Goal: Complete application form: Complete application form

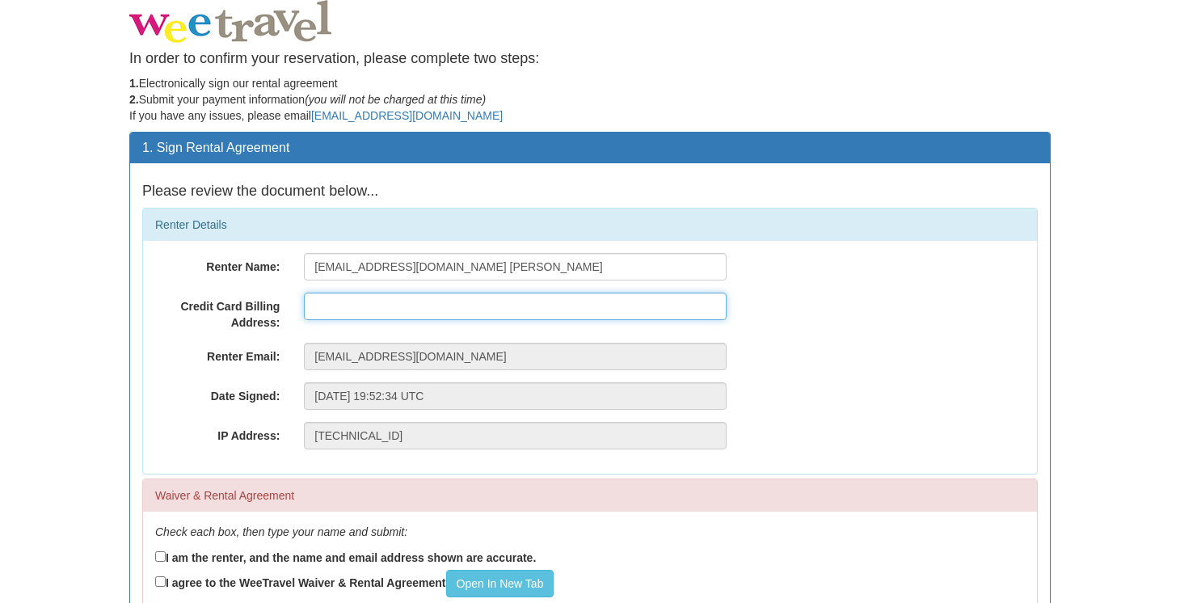
click at [328, 306] on input "text" at bounding box center [515, 306] width 423 height 27
type input "[STREET_ADDRESS]"
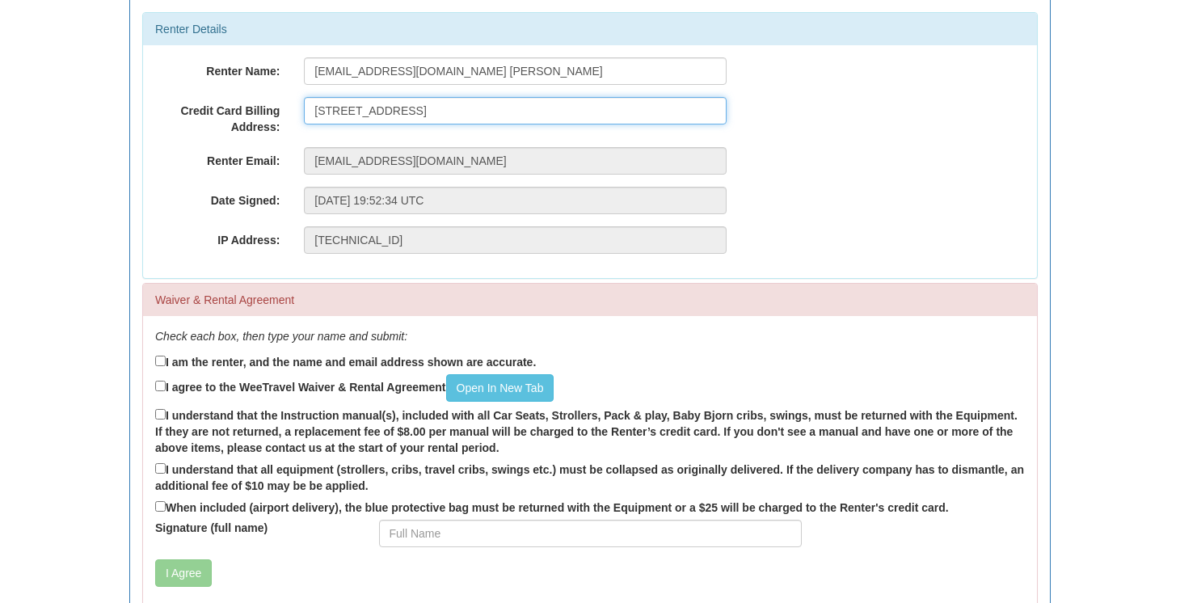
scroll to position [196, 0]
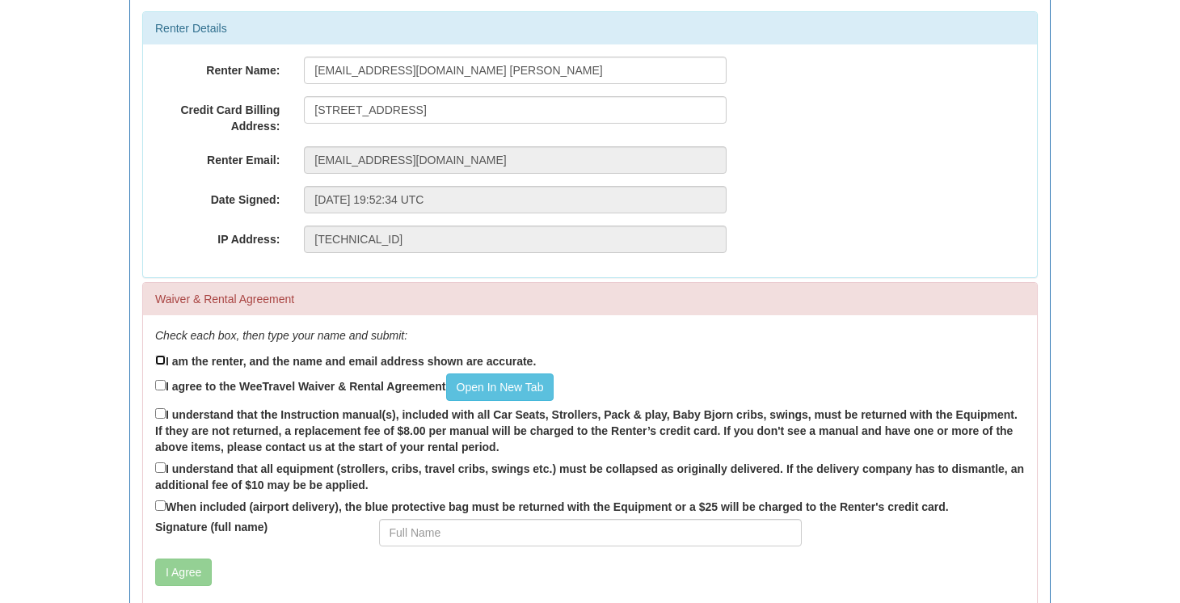
click at [162, 360] on input "I am the renter, and the name and email address shown are accurate." at bounding box center [160, 360] width 11 height 11
checkbox input "true"
click at [163, 388] on input "I agree to the WeeTravel Waiver & Rental Agreement Open In [GEOGRAPHIC_DATA]" at bounding box center [160, 385] width 11 height 11
checkbox input "true"
click at [482, 387] on link "Open In New Tab" at bounding box center [500, 386] width 108 height 27
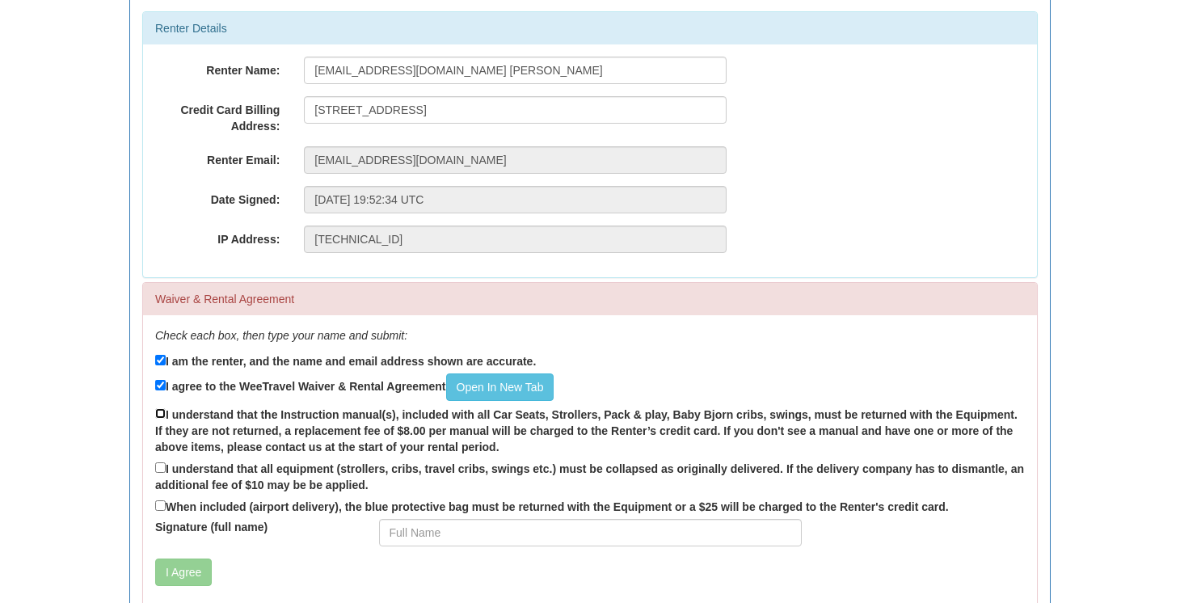
click at [159, 413] on input "I understand that the Instruction manual(s), included with all Car Seats, Strol…" at bounding box center [160, 413] width 11 height 11
checkbox input "true"
click at [160, 467] on input "I understand that all equipment (strollers, cribs, travel cribs, swings etc.) m…" at bounding box center [160, 467] width 11 height 11
checkbox input "true"
click at [160, 505] on input "When included (airport delivery), the blue protective bag must be returned with…" at bounding box center [160, 505] width 11 height 11
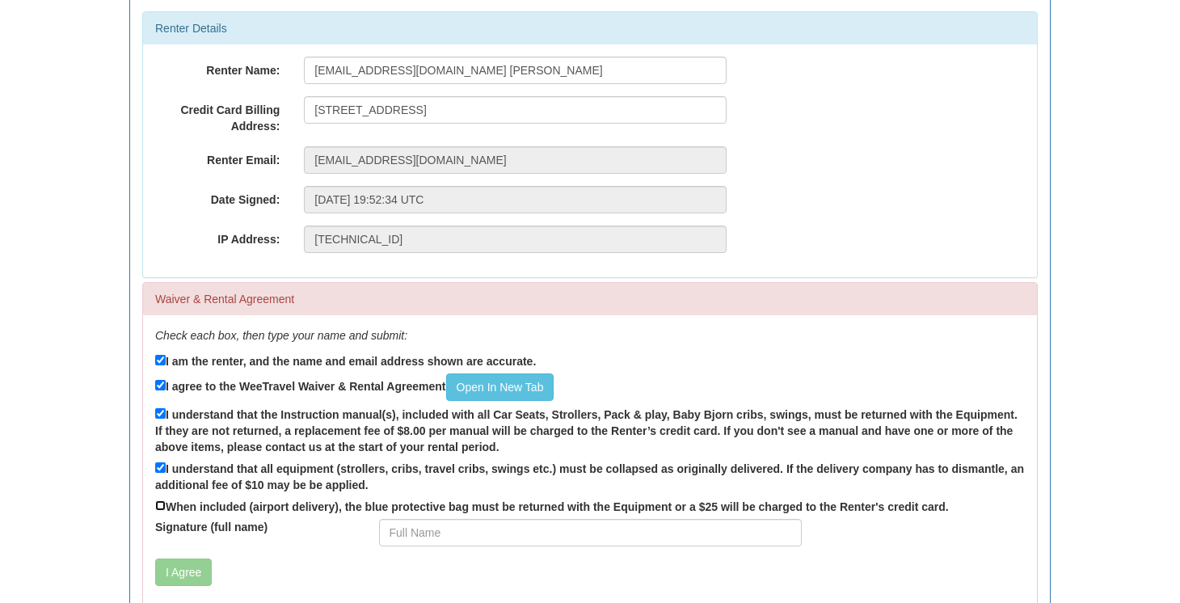
checkbox input "true"
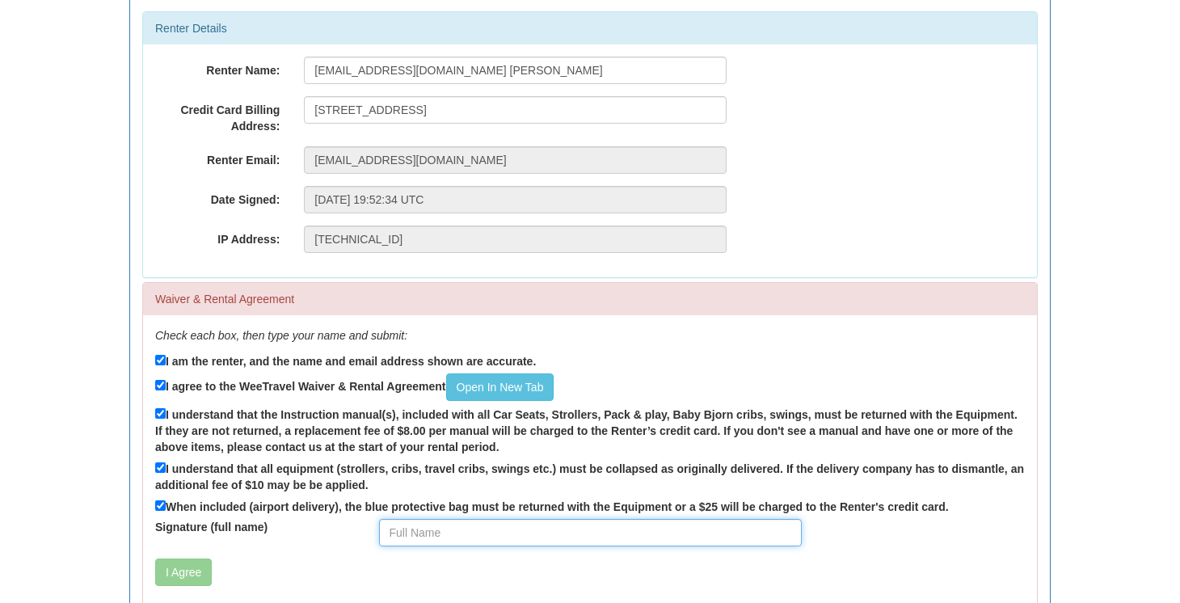
click at [416, 534] on input "Signature (full name)" at bounding box center [590, 532] width 423 height 27
type input "April Wiseman"
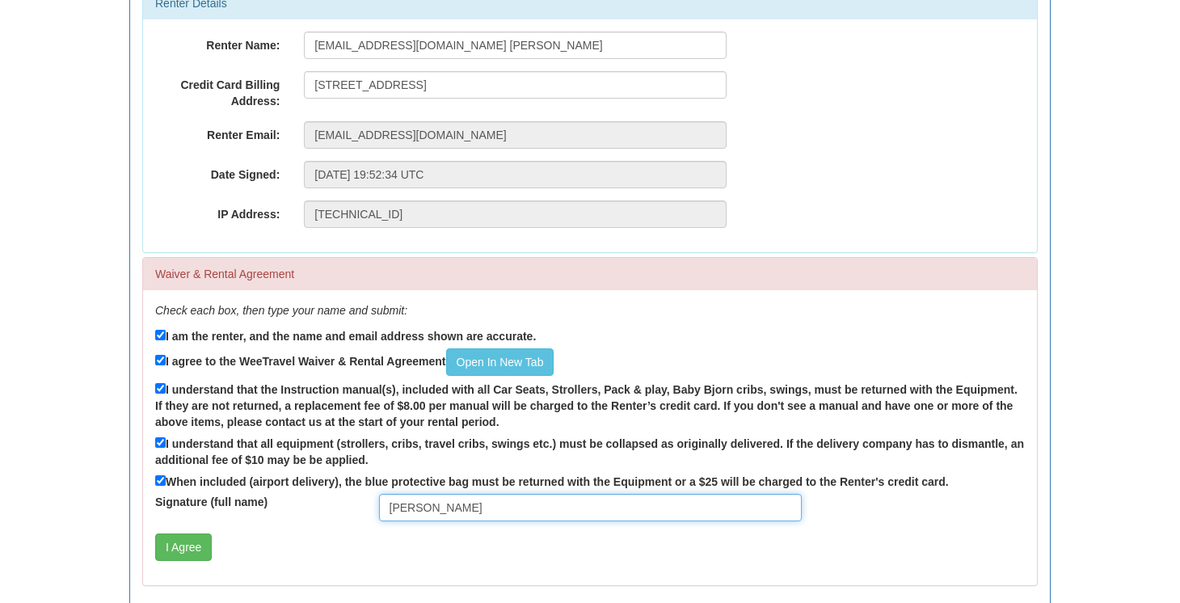
scroll to position [217, 0]
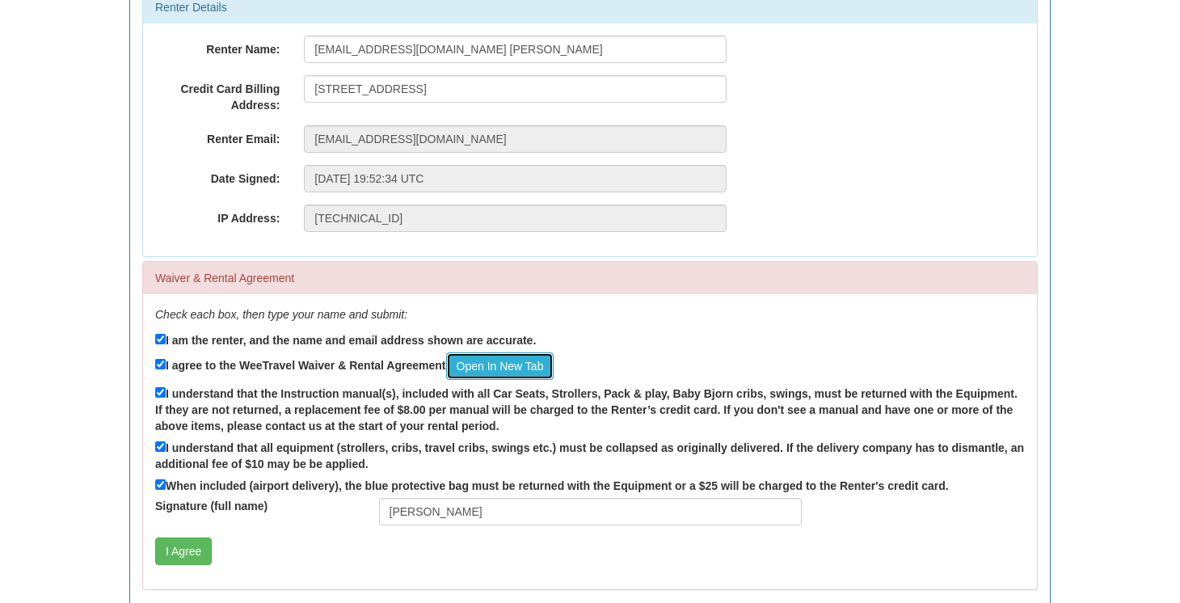
click at [496, 365] on link "Open In New Tab" at bounding box center [500, 365] width 108 height 27
click at [179, 554] on button "I Agree" at bounding box center [183, 551] width 57 height 27
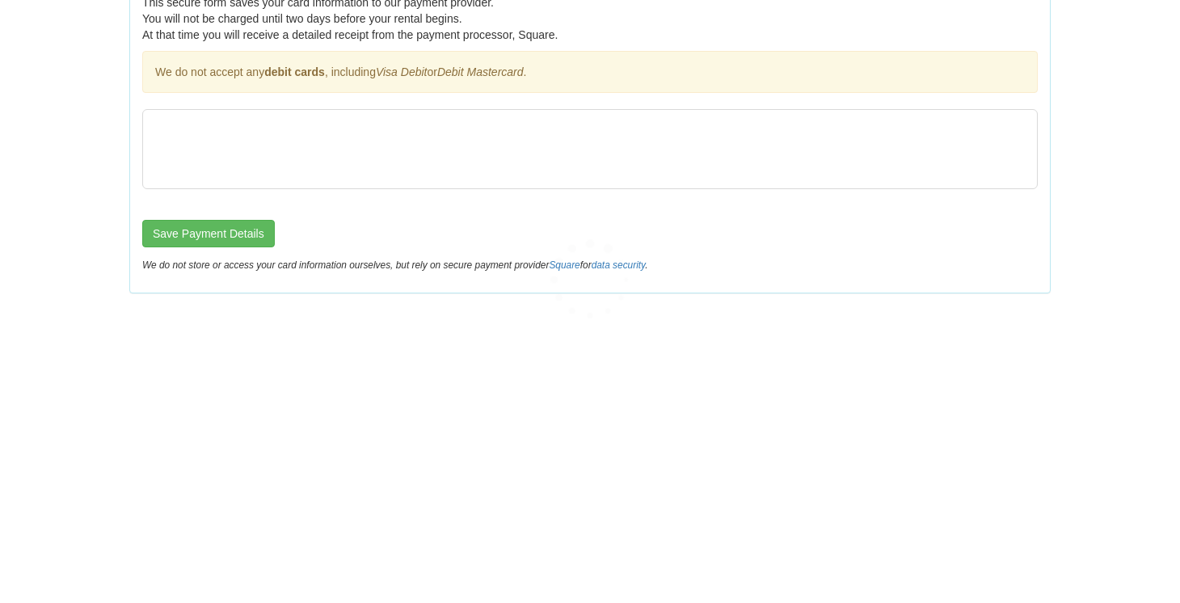
scroll to position [0, 0]
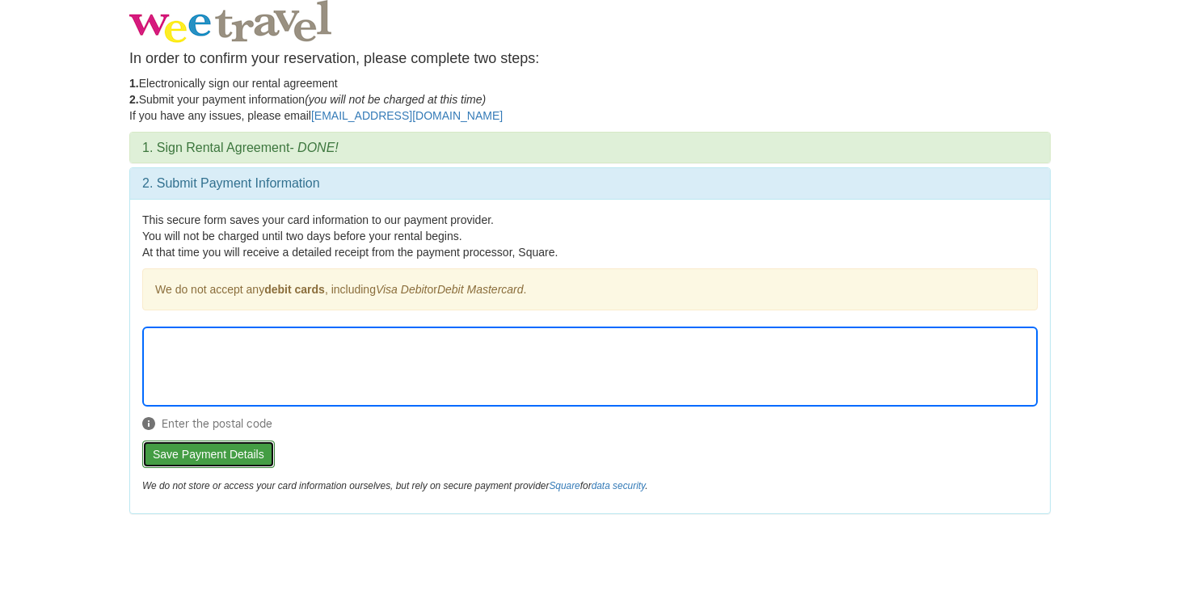
click at [226, 456] on button "Save Payment Details" at bounding box center [208, 454] width 133 height 27
